Goal: Book appointment/travel/reservation

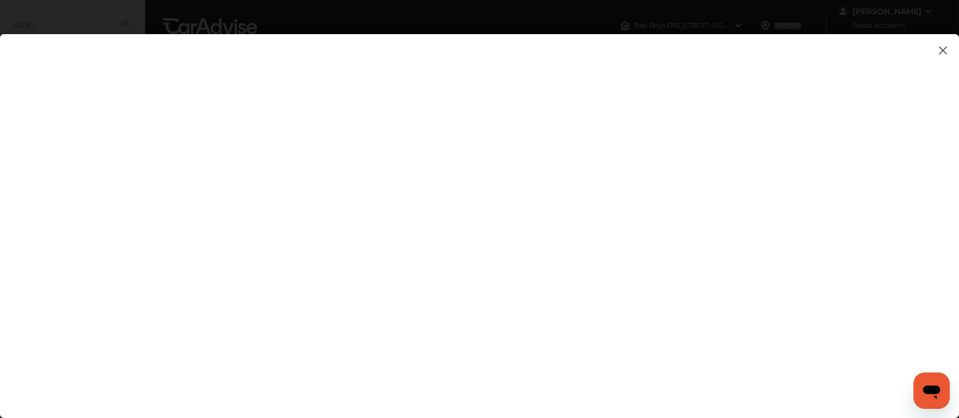
click at [942, 48] on img at bounding box center [943, 50] width 14 height 14
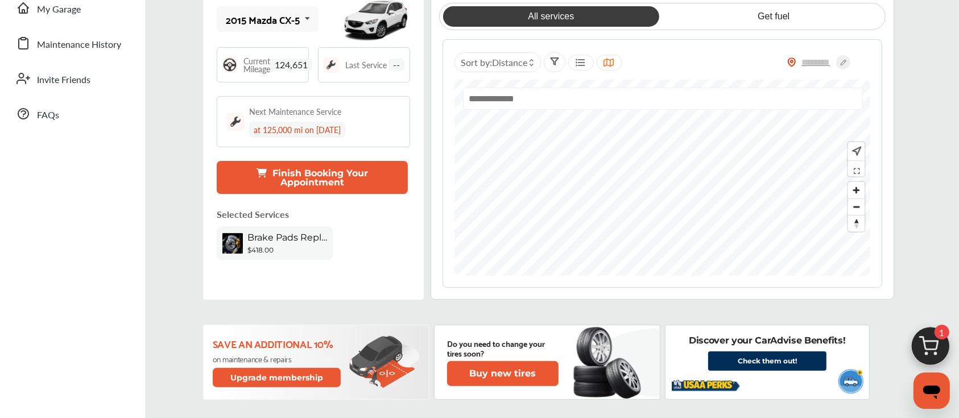
scroll to position [266, 0]
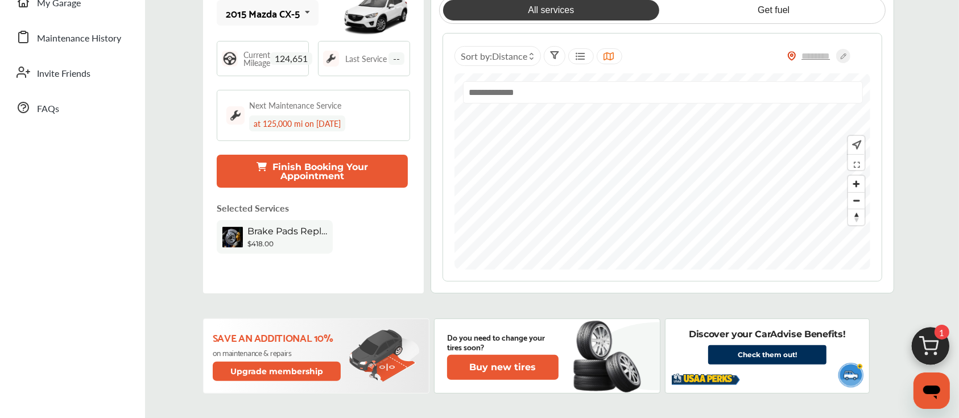
click at [345, 180] on button "Finish Booking Your Appointment" at bounding box center [312, 171] width 191 height 33
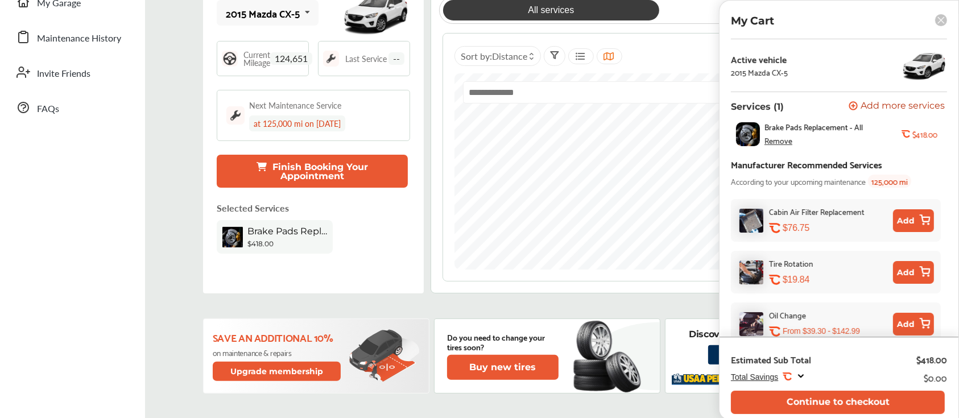
scroll to position [77, 0]
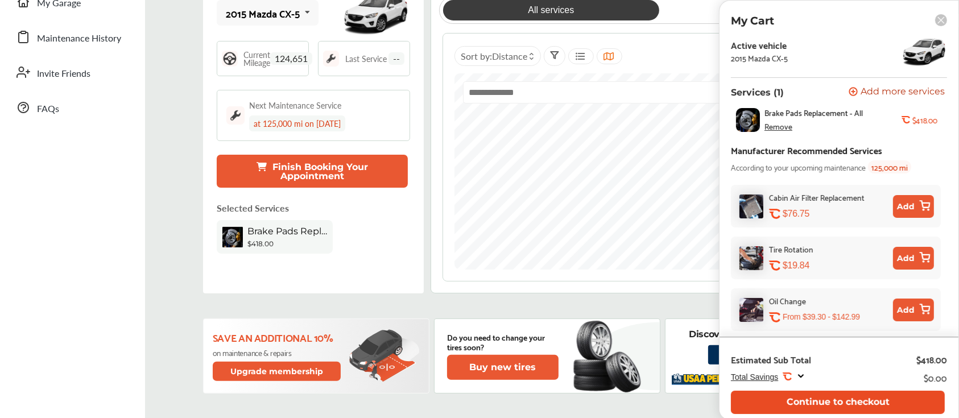
click at [862, 400] on button "Continue to checkout" at bounding box center [838, 402] width 214 height 23
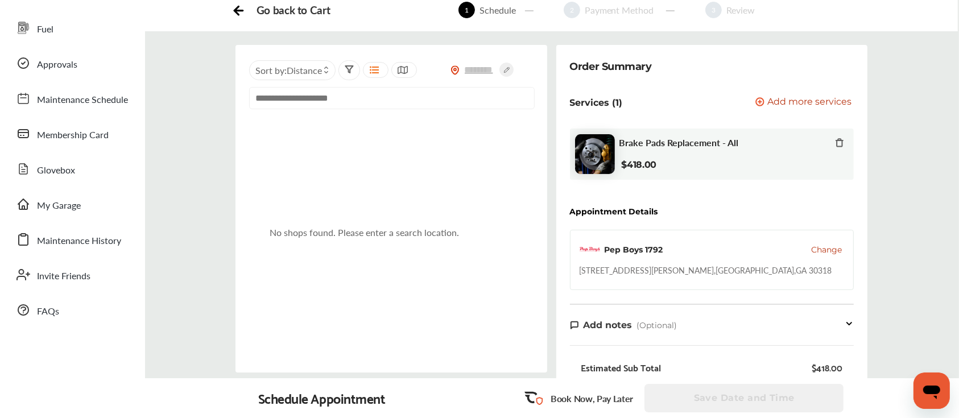
scroll to position [55, 0]
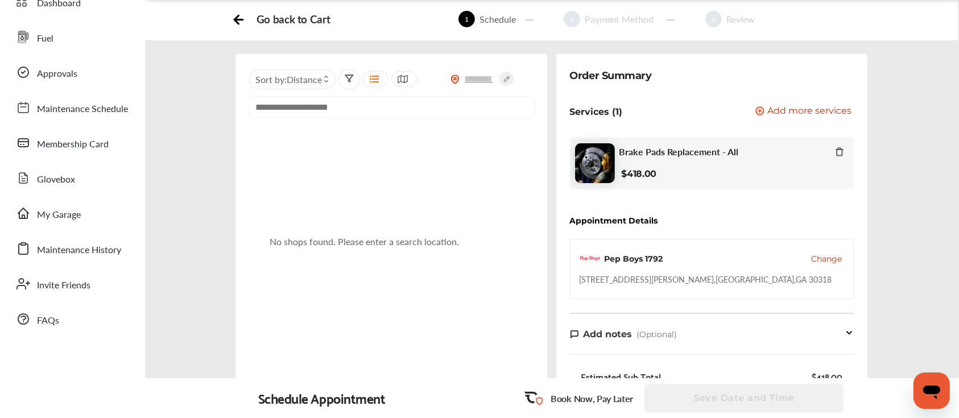
click at [829, 259] on span "Change" at bounding box center [826, 258] width 31 height 11
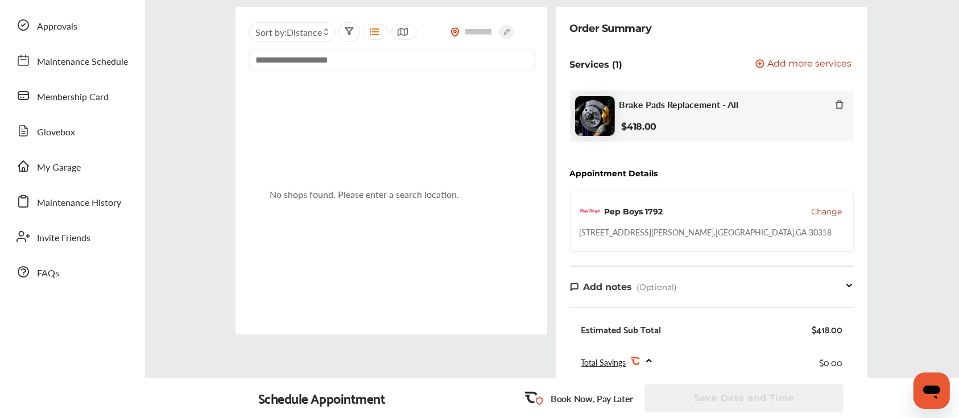
scroll to position [109, 0]
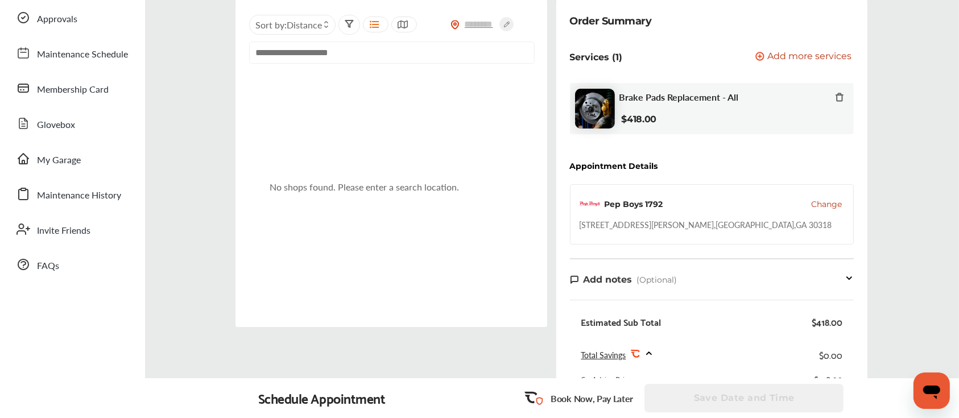
click at [822, 201] on span "Change" at bounding box center [826, 203] width 31 height 11
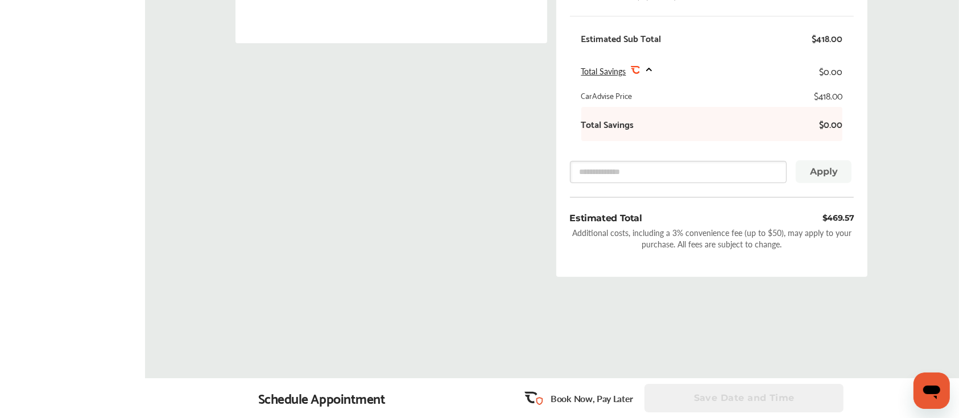
scroll to position [0, 0]
